Goal: Find specific page/section: Find specific page/section

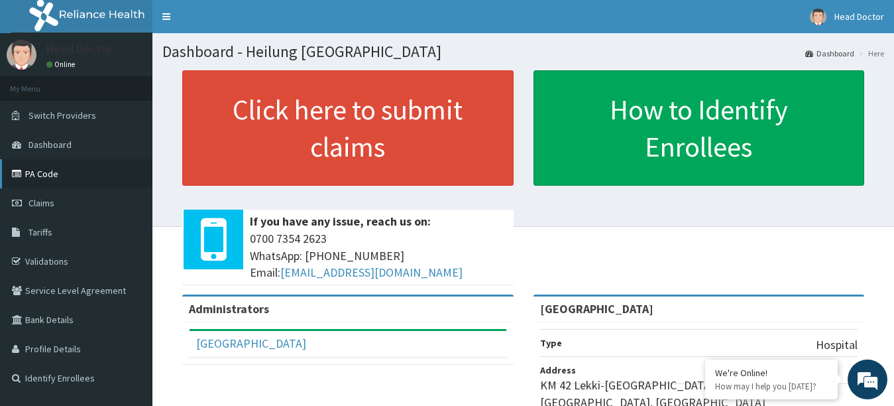
click at [32, 169] on link "PA Code" at bounding box center [76, 173] width 152 height 29
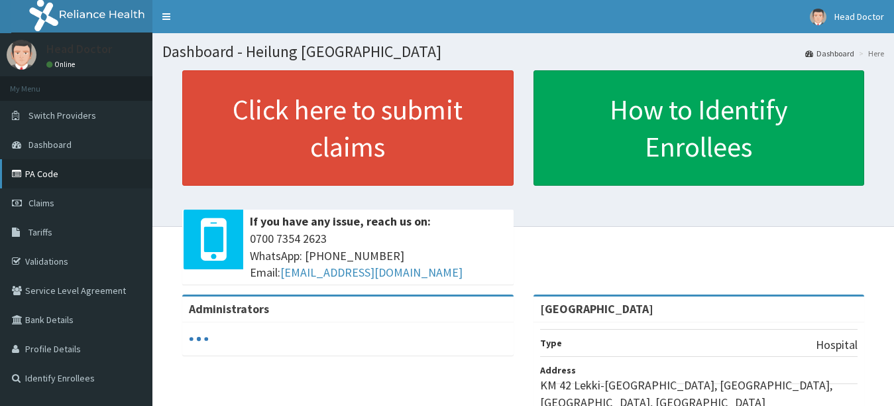
click at [32, 171] on link "PA Code" at bounding box center [76, 173] width 152 height 29
